Goal: Task Accomplishment & Management: Manage account settings

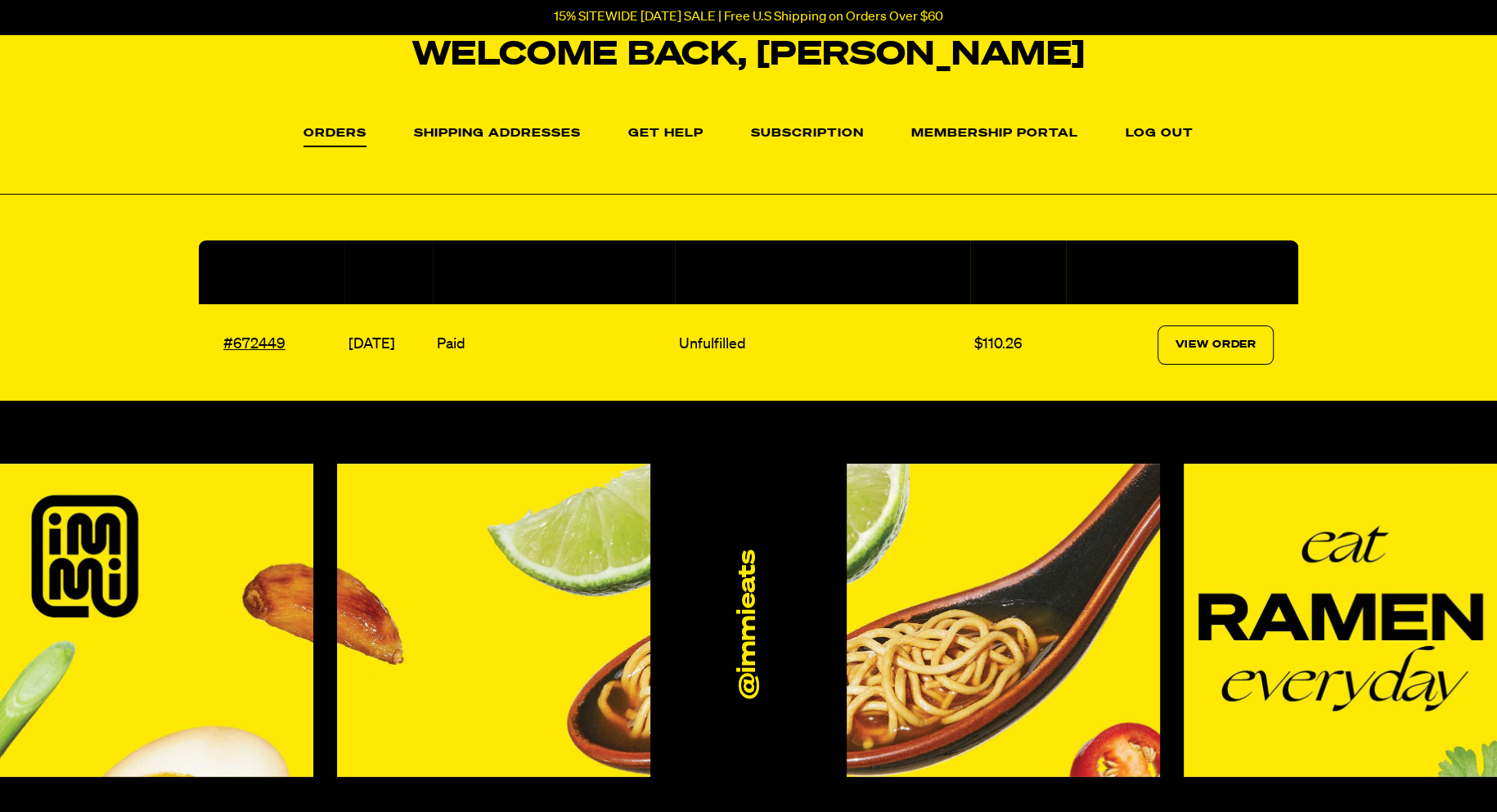
scroll to position [99, 0]
click at [767, 131] on link "Subscription" at bounding box center [808, 138] width 113 height 20
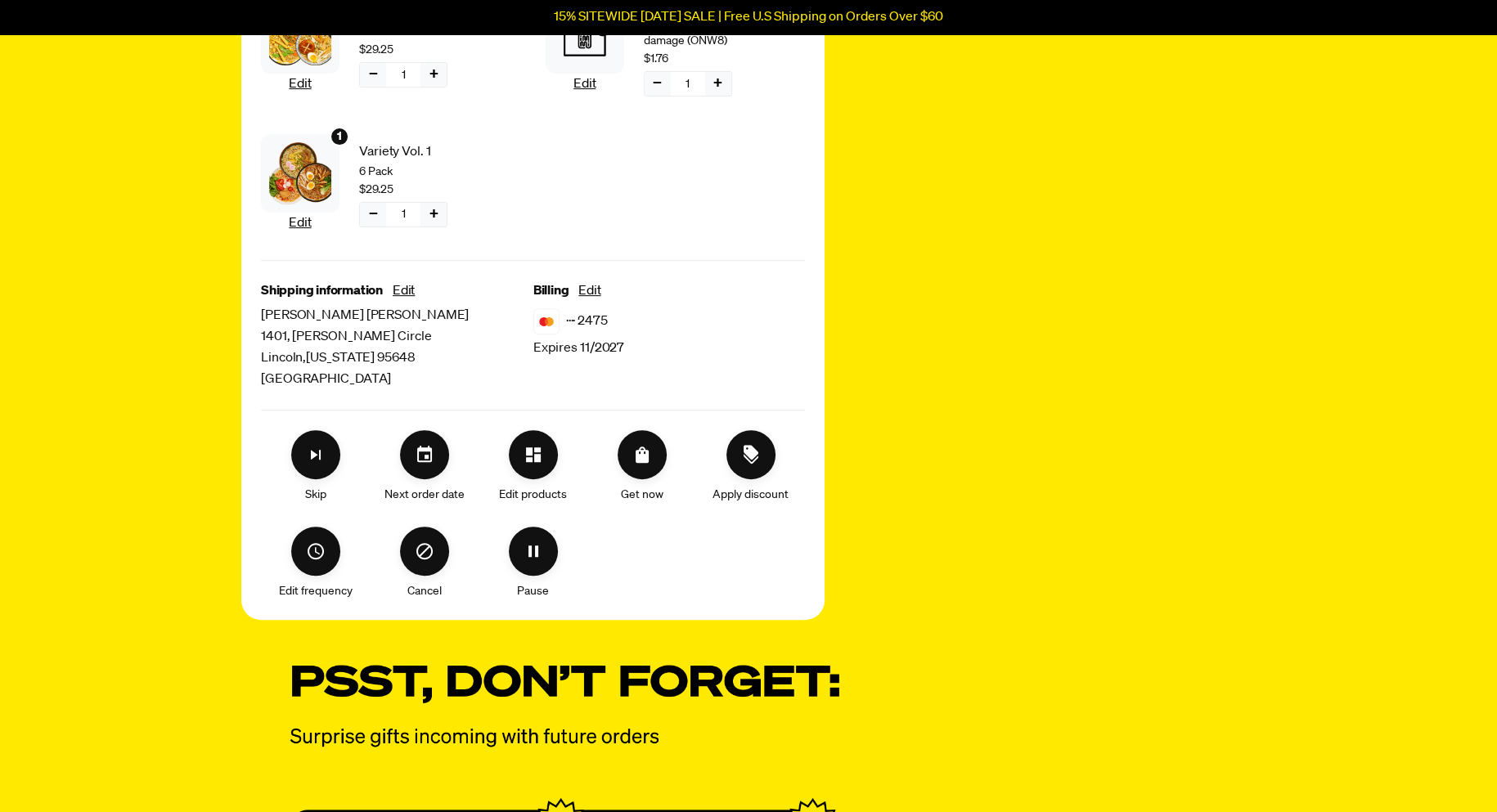
scroll to position [504, 0]
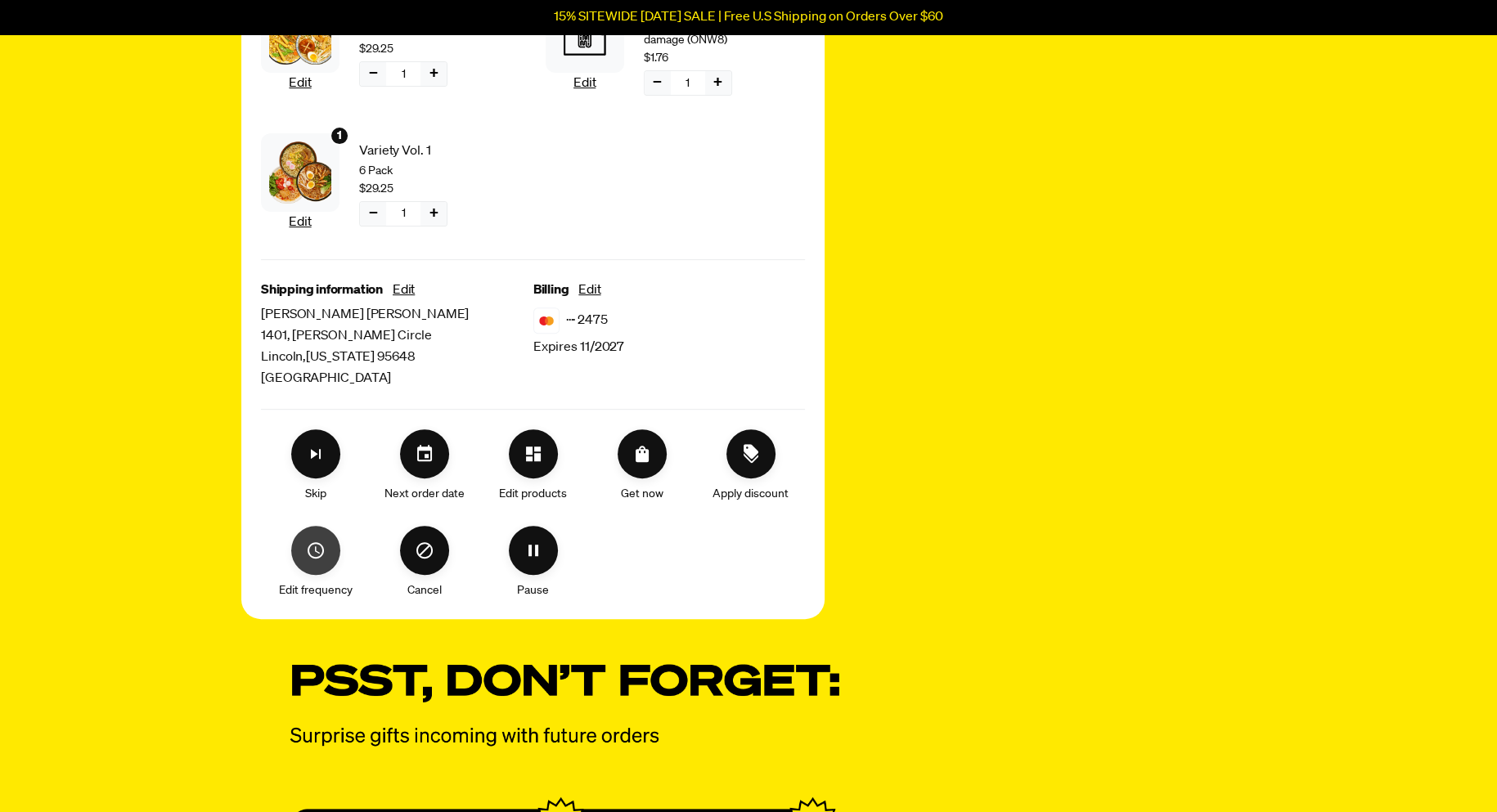
click at [318, 545] on icon "Edit frequency" at bounding box center [316, 550] width 20 height 20
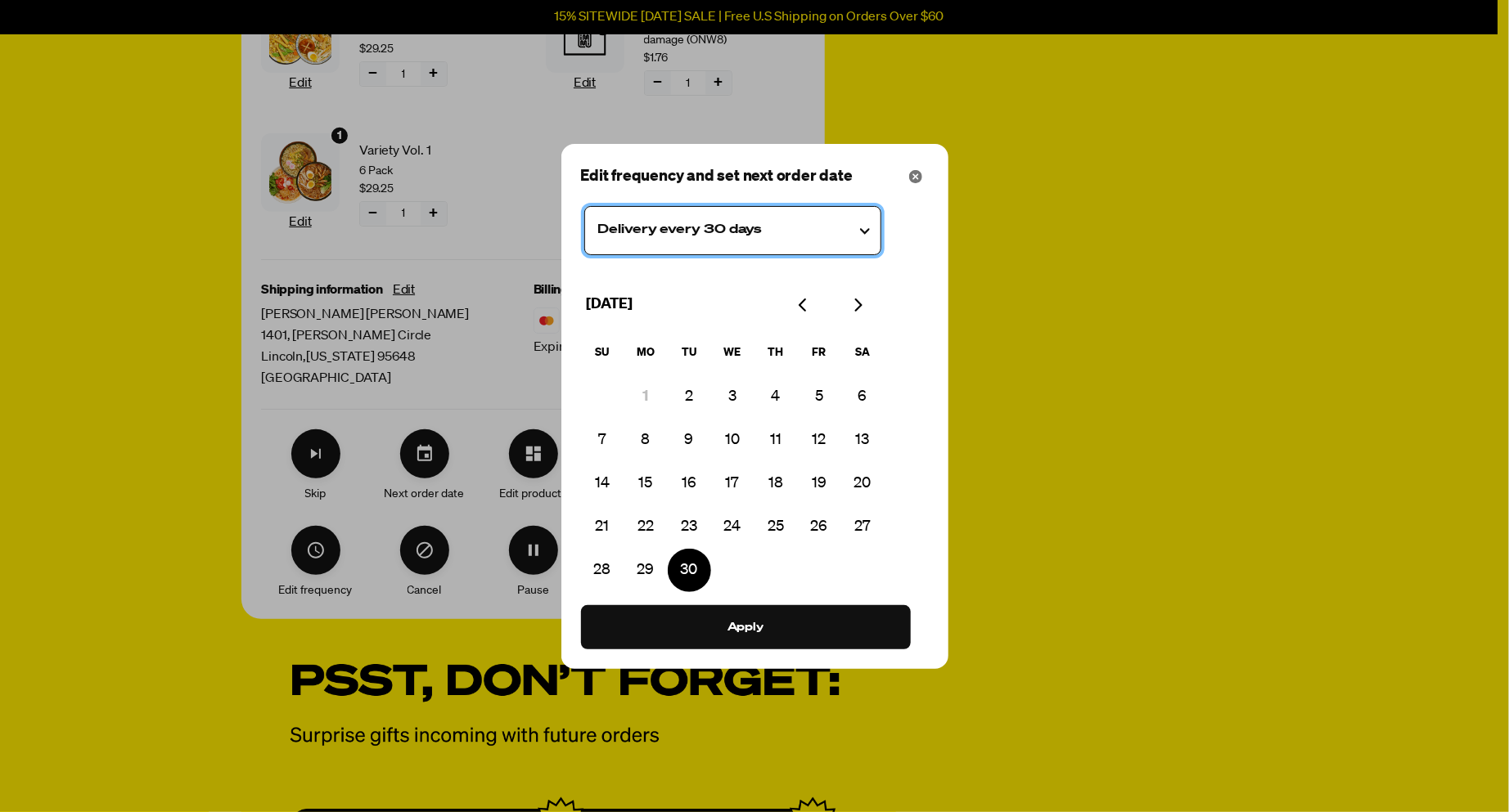
click at [865, 223] on testing "Delivery every 30 days" at bounding box center [733, 231] width 297 height 49
click at [915, 182] on div "Close" at bounding box center [915, 176] width 26 height 26
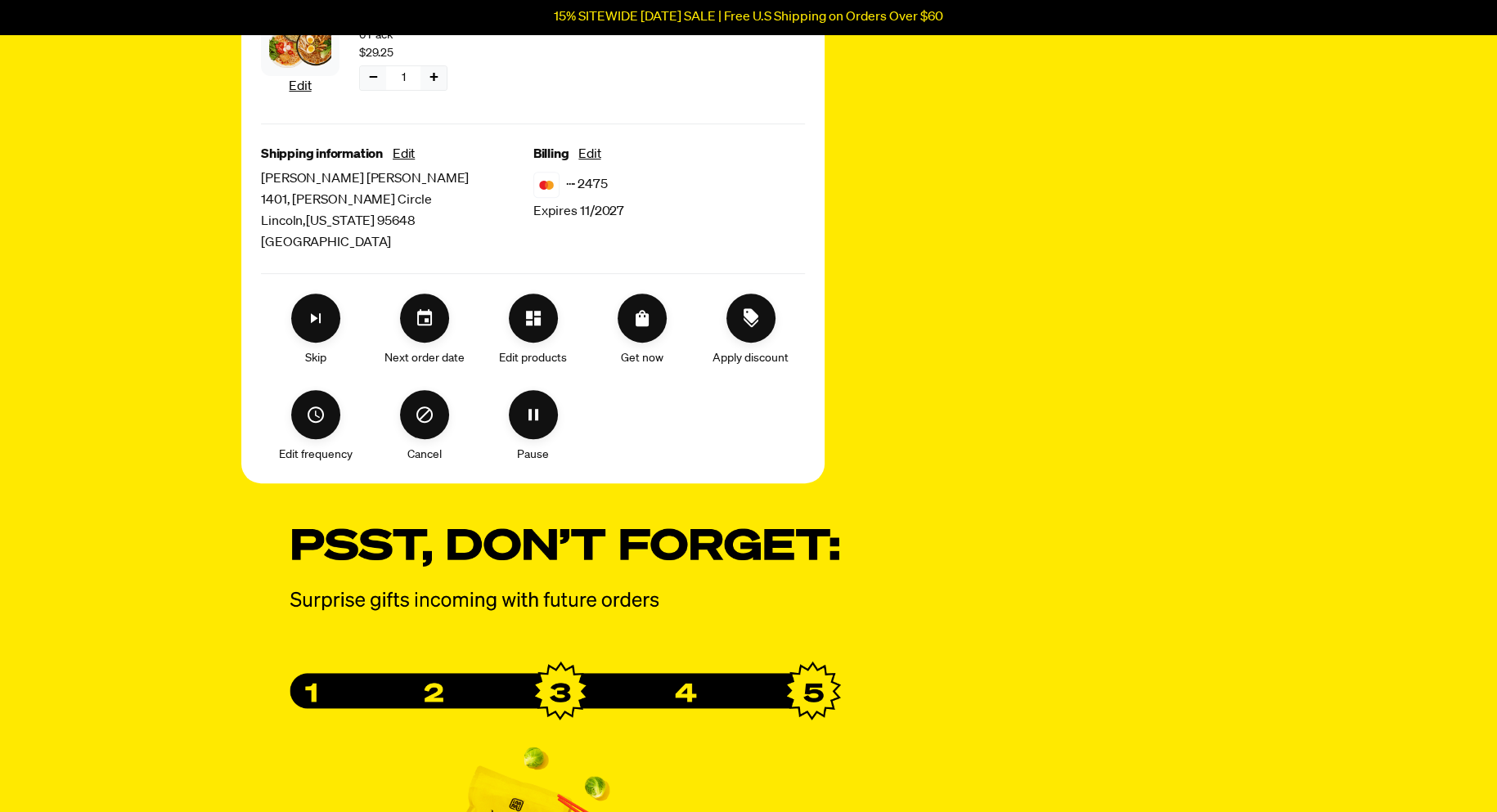
scroll to position [645, 0]
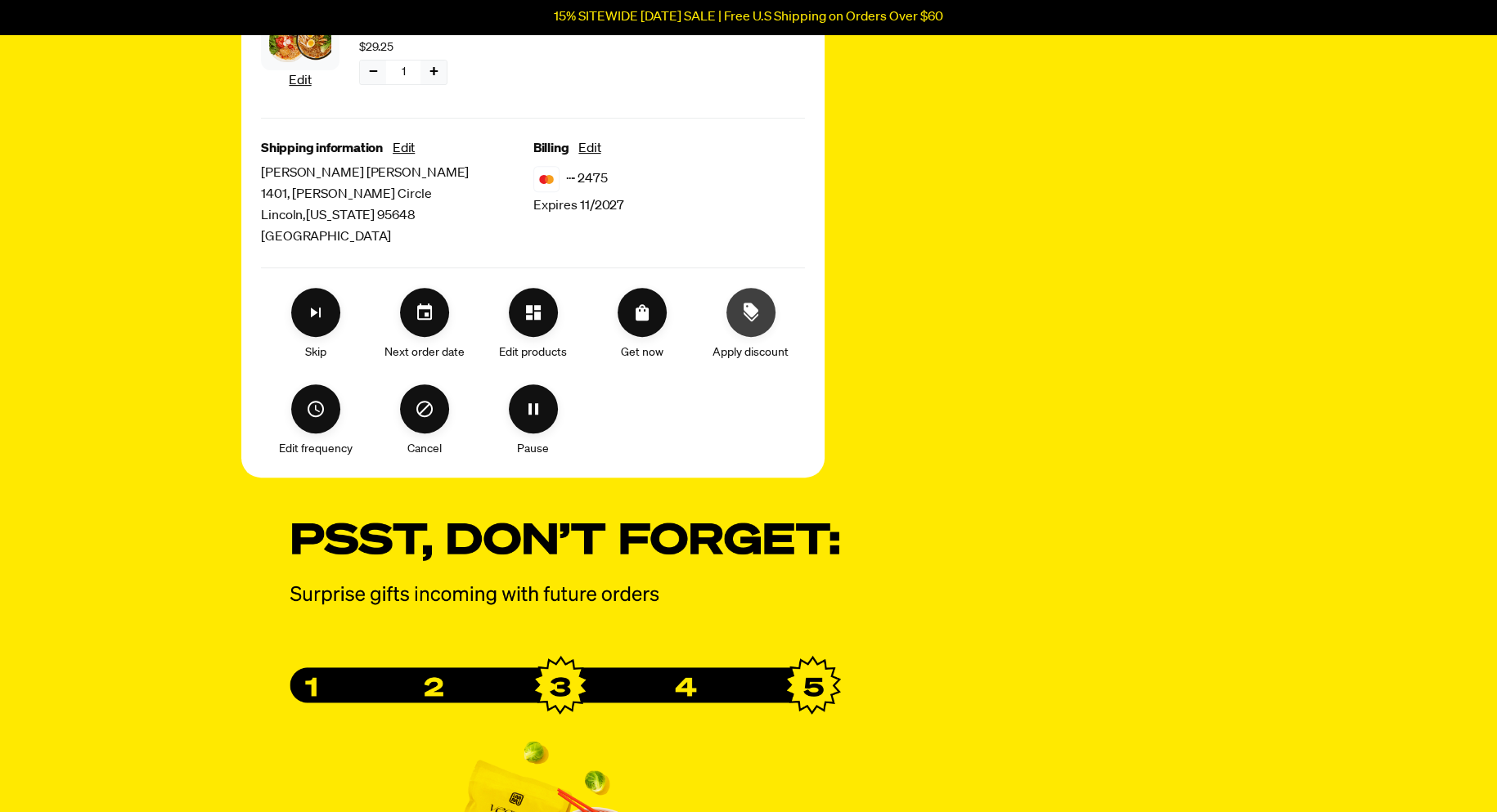
click at [753, 316] on icon "Apply discount" at bounding box center [751, 313] width 20 height 20
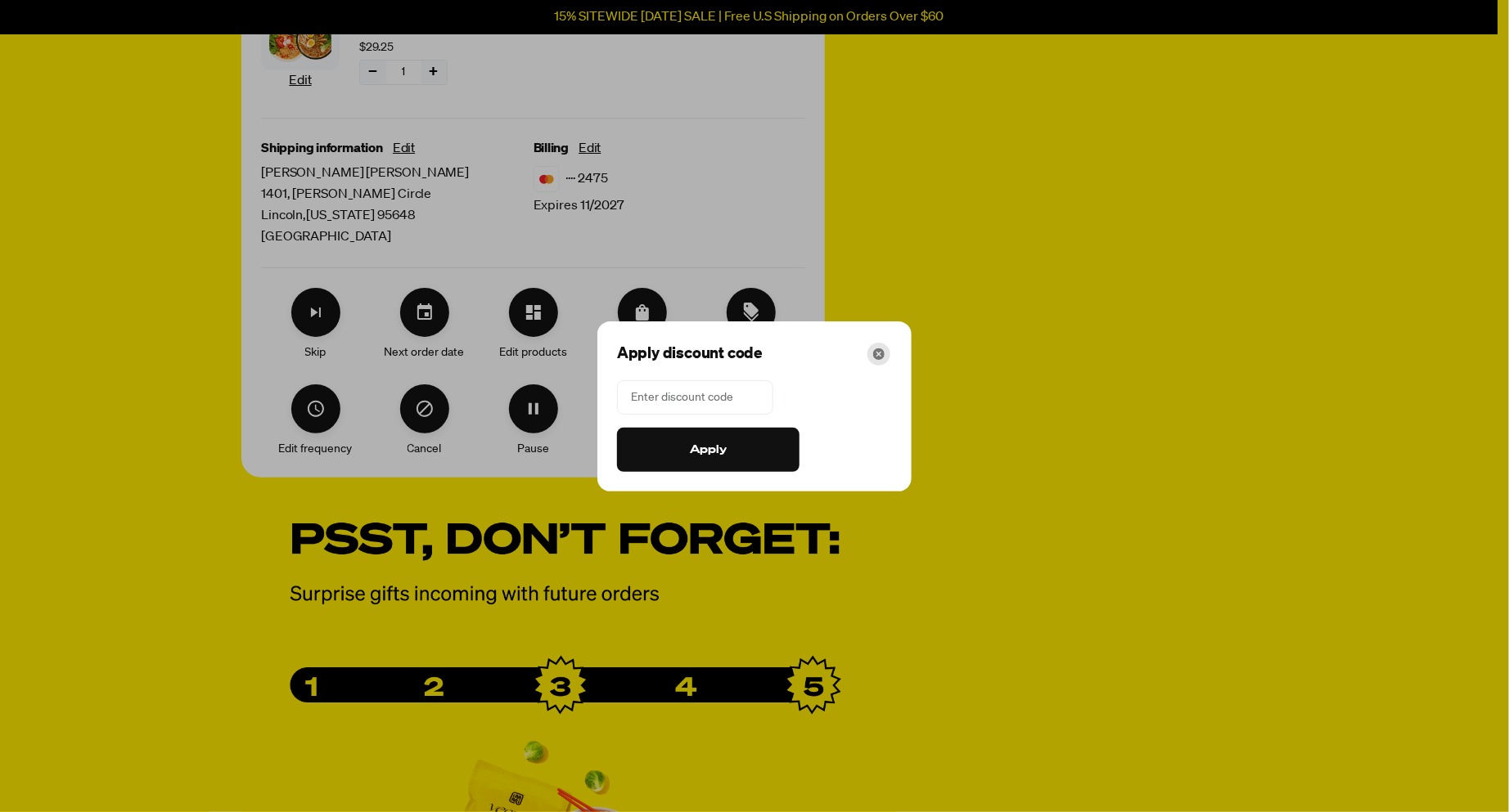
click at [884, 355] on div "Close" at bounding box center [878, 354] width 23 height 23
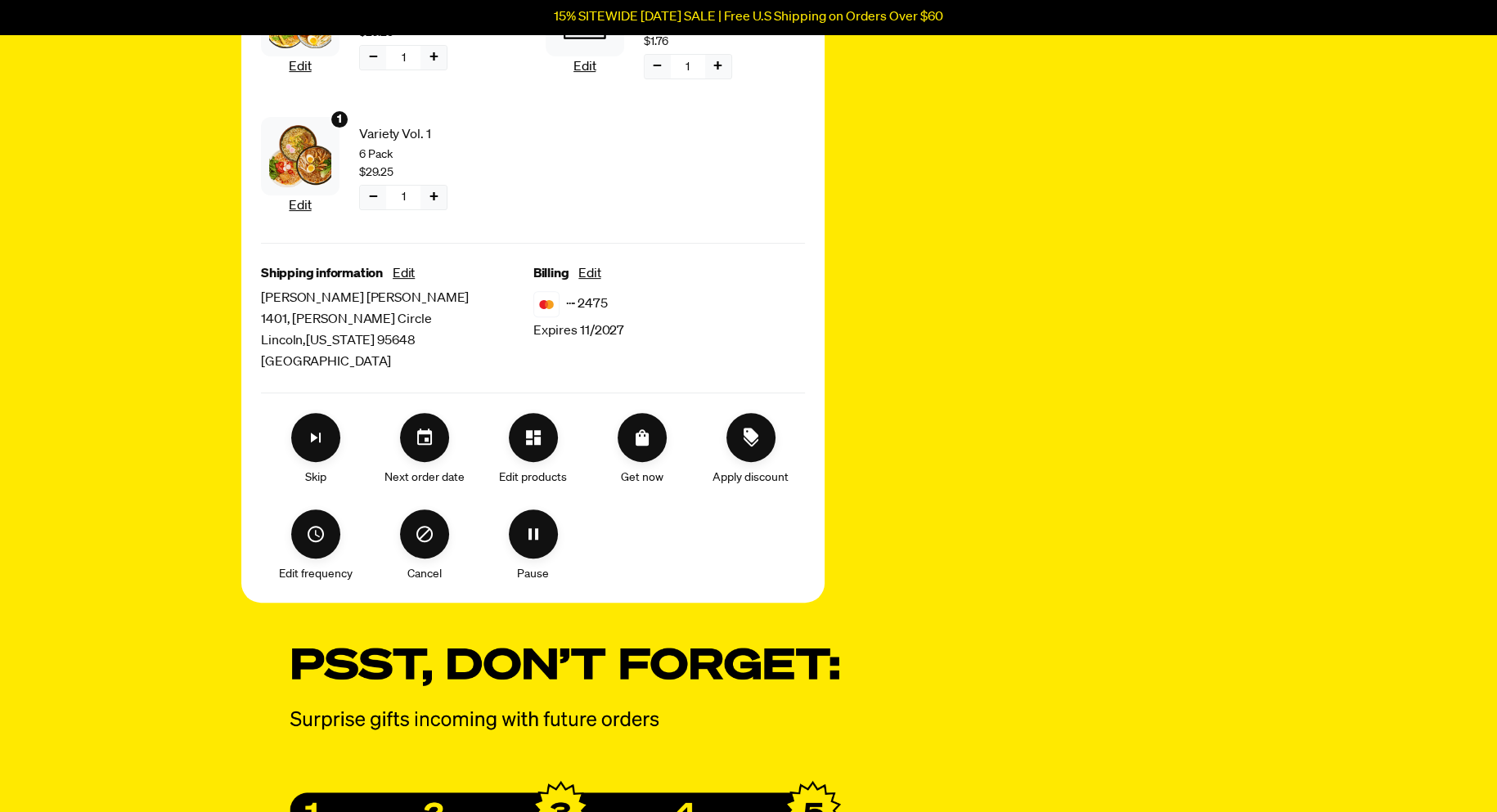
scroll to position [0, 0]
